Goal: Transaction & Acquisition: Subscribe to service/newsletter

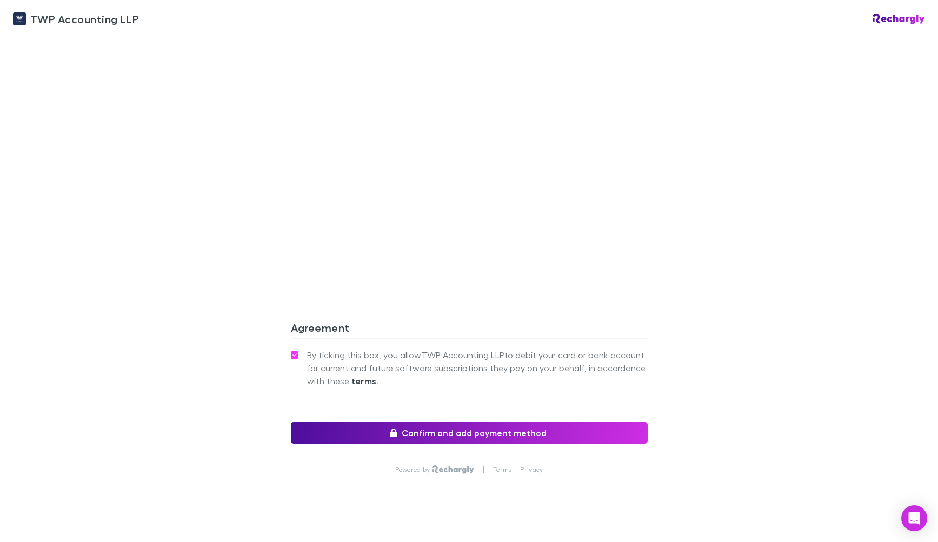
scroll to position [854, 0]
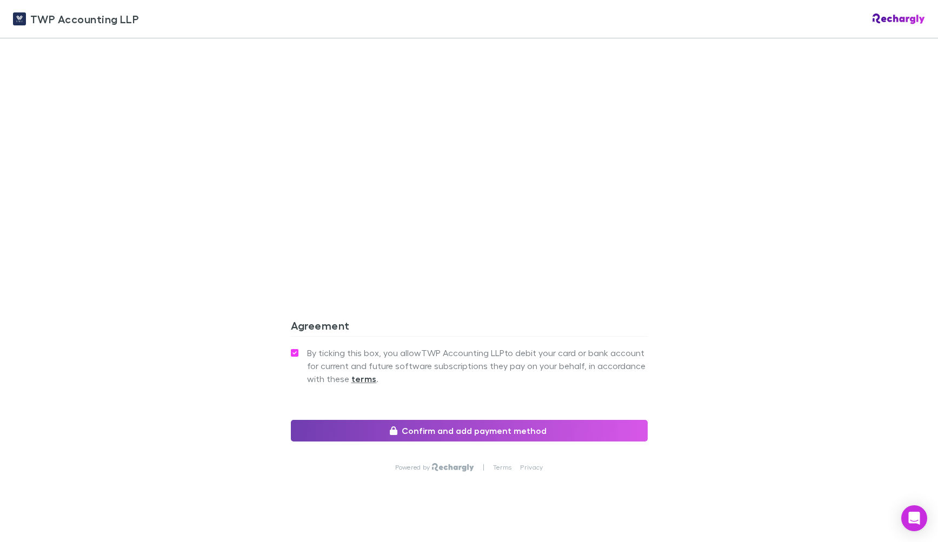
click at [471, 420] on button "Confirm and add payment method" at bounding box center [469, 431] width 357 height 22
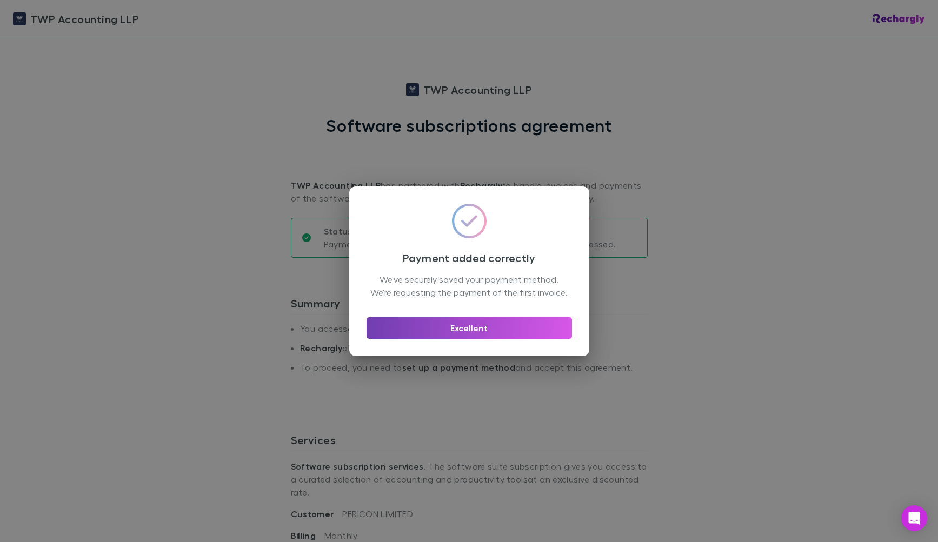
click at [477, 333] on button "Excellent" at bounding box center [468, 328] width 205 height 22
